Goal: Task Accomplishment & Management: Use online tool/utility

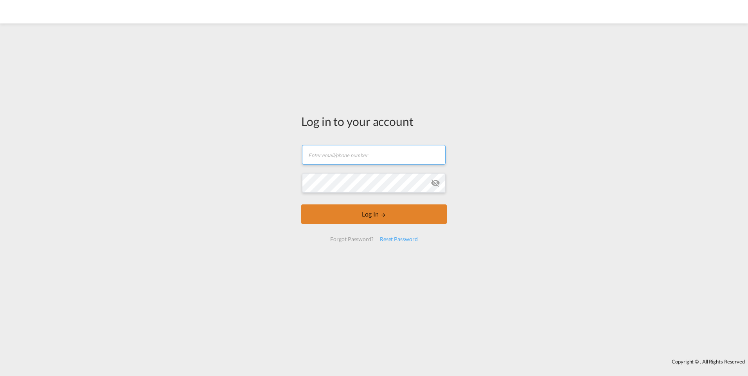
type input "[PERSON_NAME][EMAIL_ADDRESS][DOMAIN_NAME]"
click at [363, 213] on button "Log In" at bounding box center [373, 215] width 145 height 20
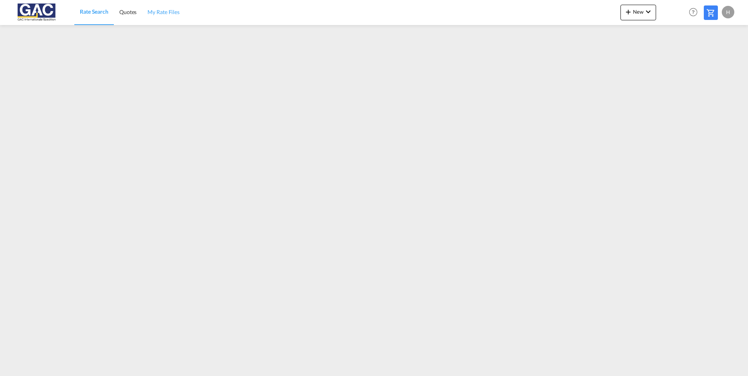
click at [167, 12] on span "My Rate Files" at bounding box center [163, 12] width 32 height 7
click at [630, 12] on md-icon "icon-plus 400-fg" at bounding box center [627, 11] width 9 height 9
click at [631, 30] on div "Rates" at bounding box center [628, 33] width 31 height 20
click at [675, 61] on span "Ratesheet" at bounding box center [670, 59] width 9 height 16
